Goal: Transaction & Acquisition: Purchase product/service

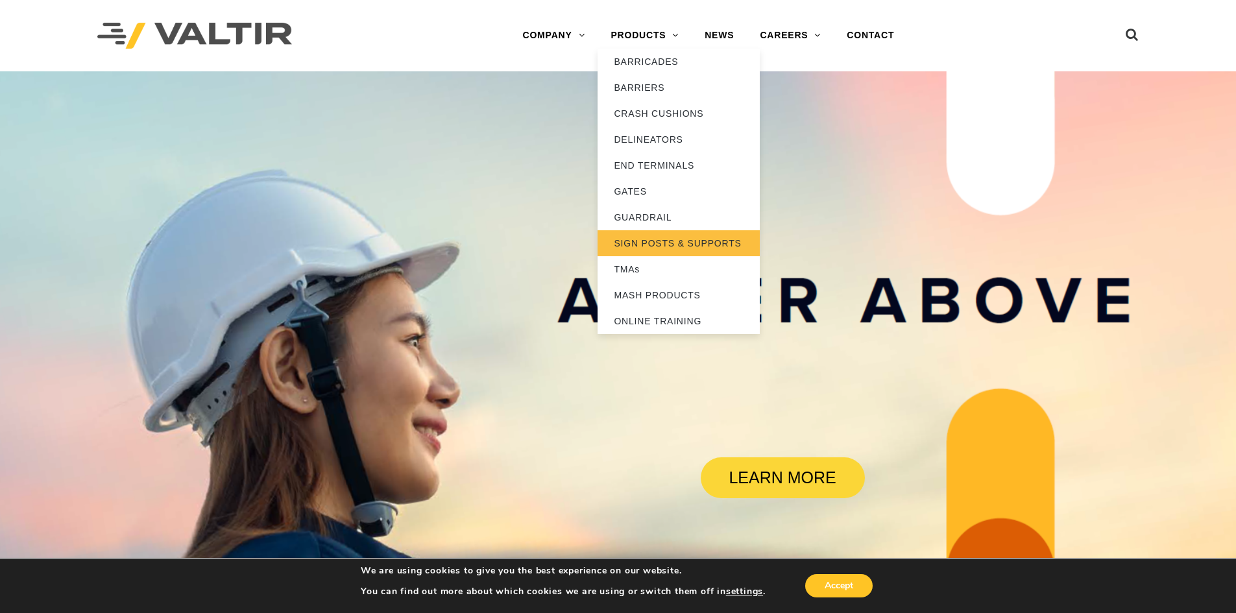
click at [693, 245] on link "SIGN POSTS & SUPPORTS" at bounding box center [679, 243] width 162 height 26
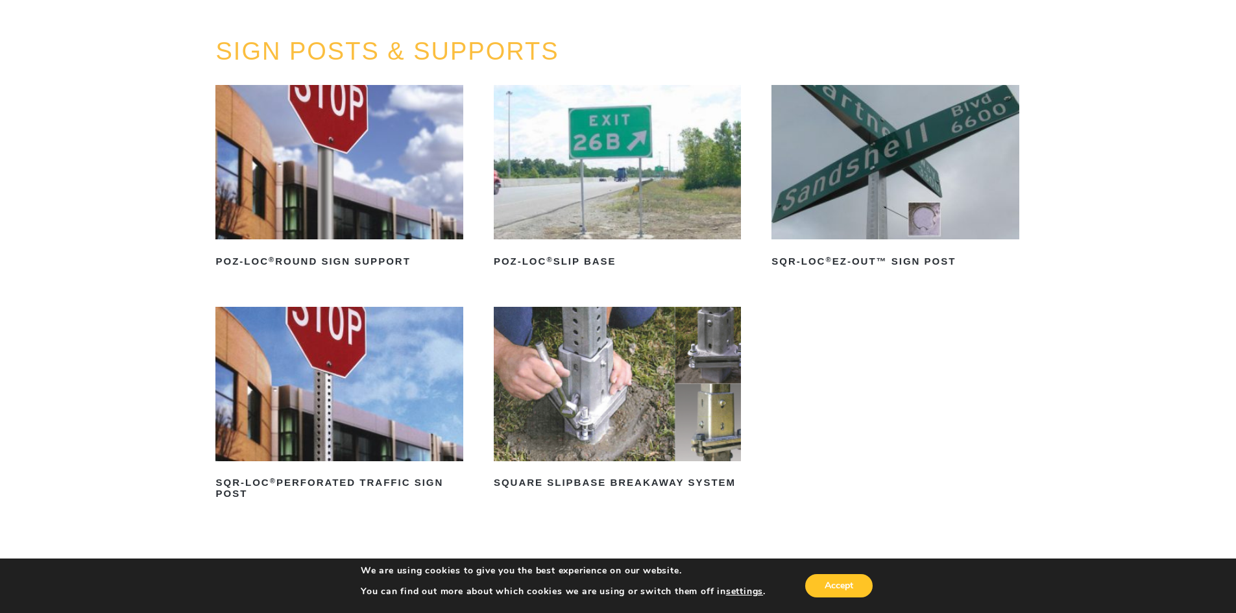
scroll to position [130, 0]
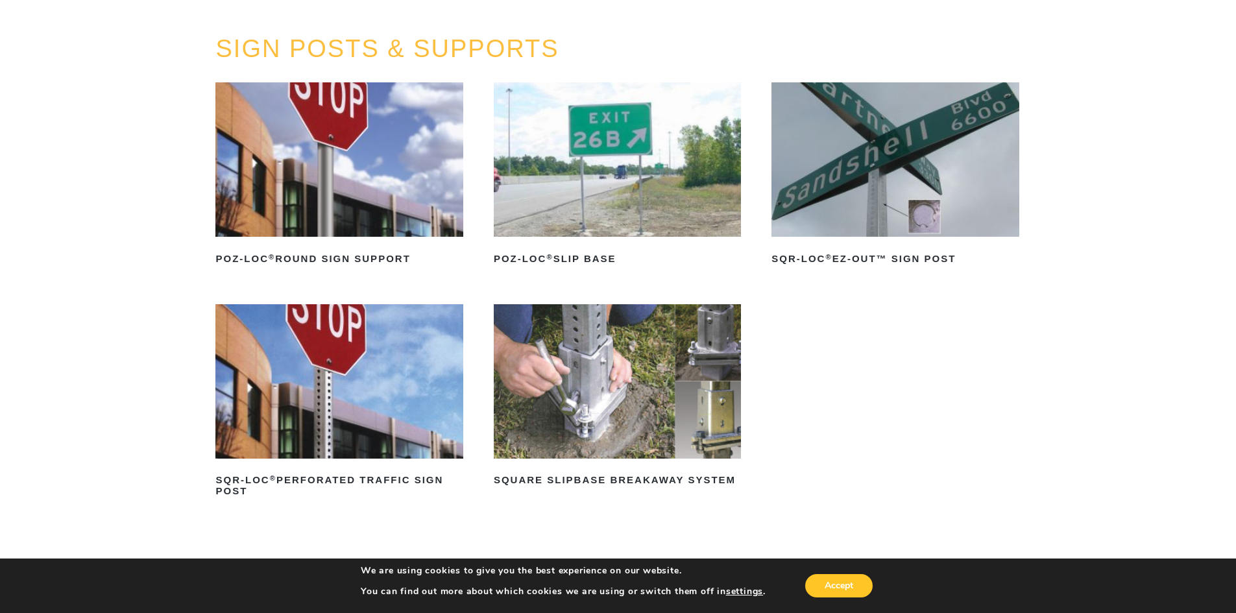
click at [327, 182] on img at bounding box center [338, 159] width 247 height 154
